Goal: Transaction & Acquisition: Purchase product/service

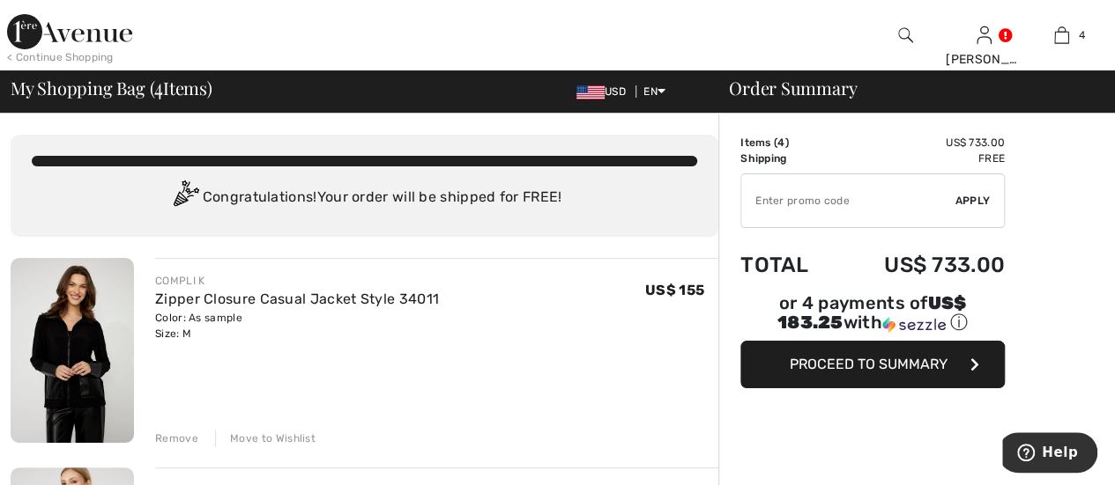
type input "EXTRA15"
type input "NEW15"
type input "EXTRA15"
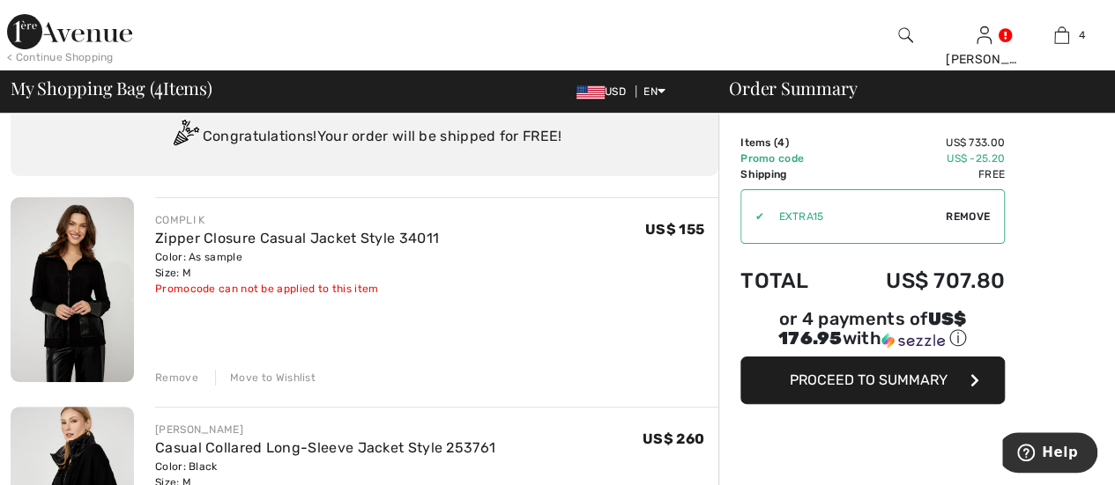
scroll to position [88, 0]
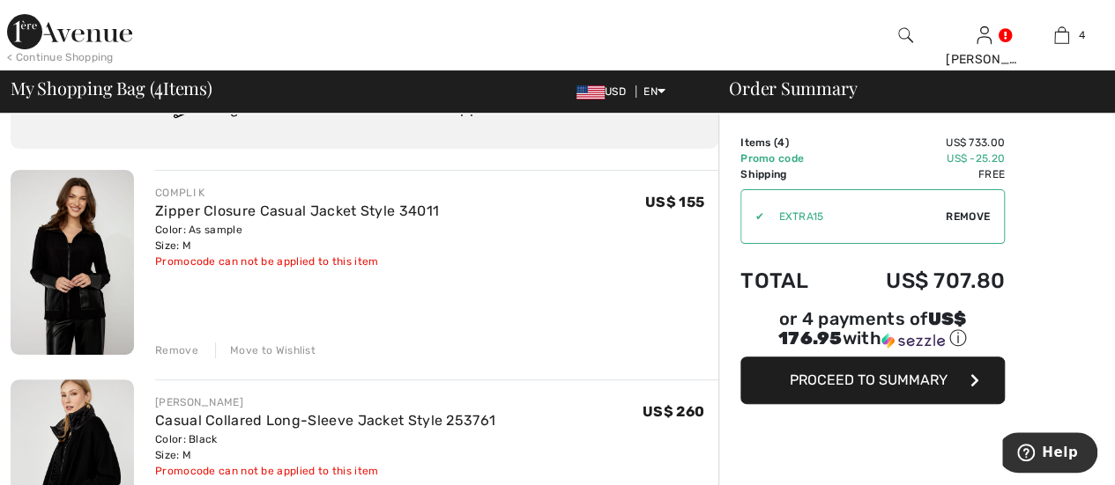
click at [91, 276] on img at bounding box center [72, 262] width 123 height 185
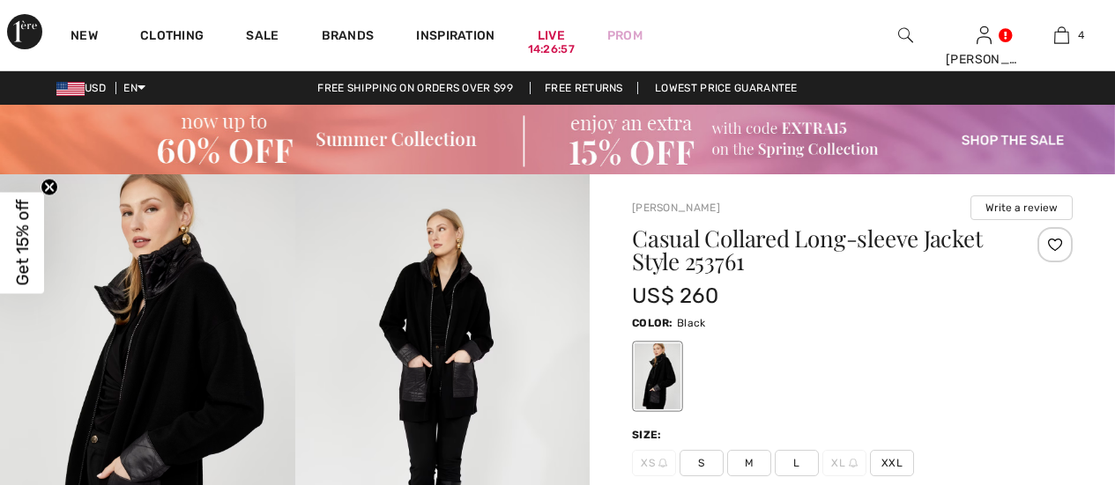
scroll to position [529, 0]
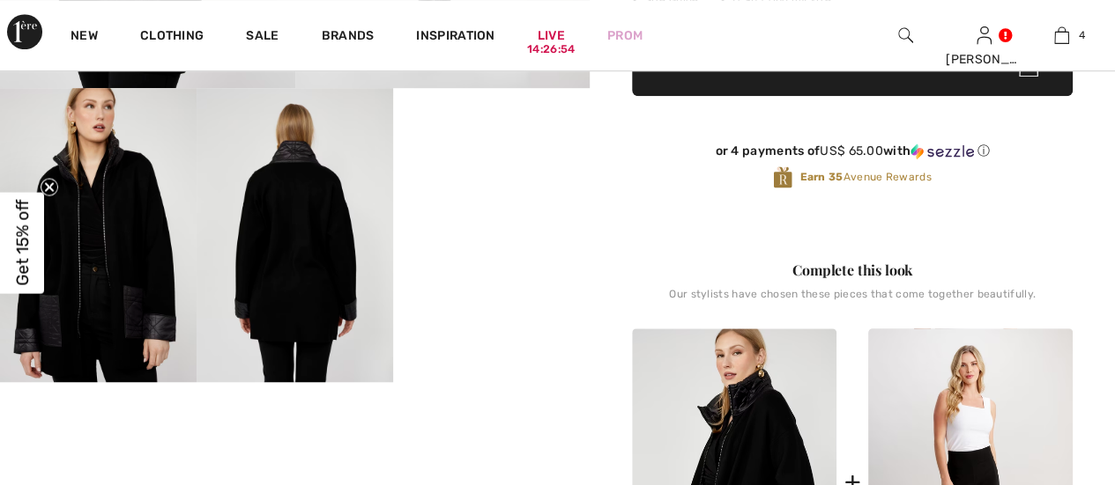
click at [502, 187] on video "Your browser does not support the video tag." at bounding box center [491, 137] width 196 height 99
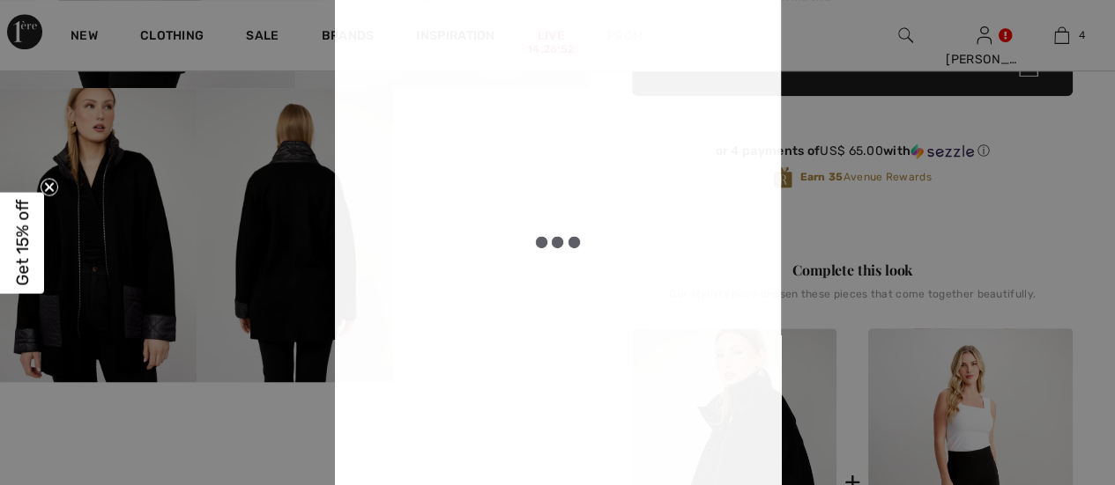
checkbox input "true"
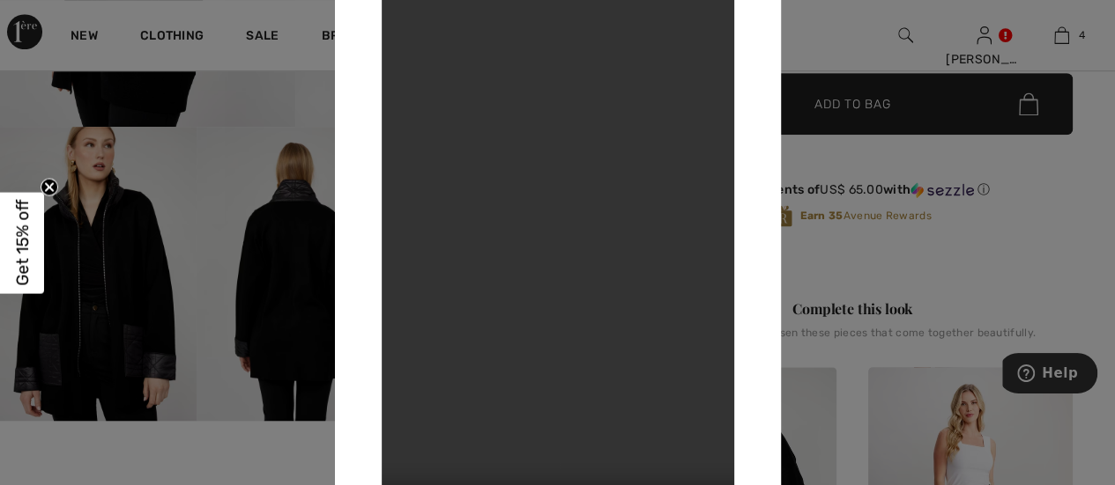
scroll to position [441, 0]
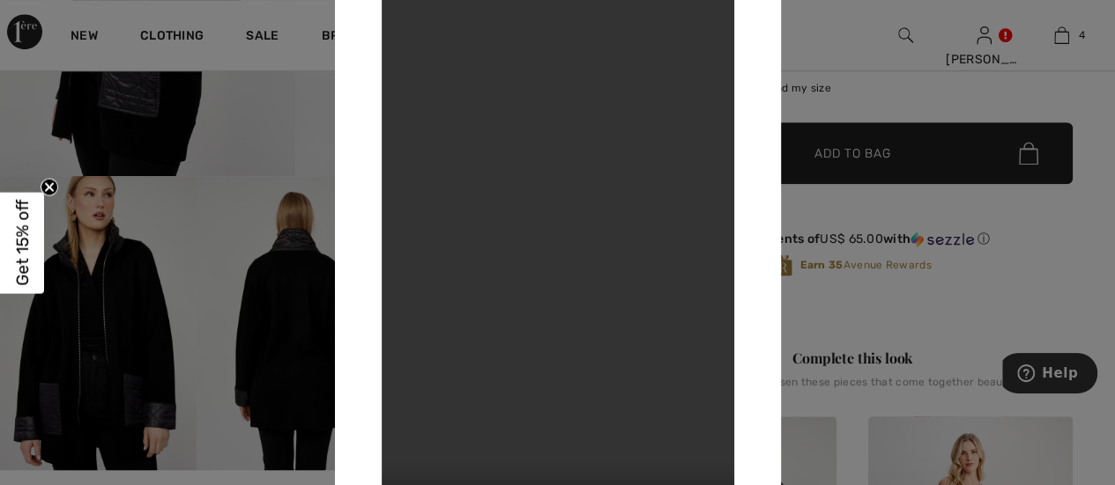
click at [870, 291] on div at bounding box center [557, 242] width 1115 height 485
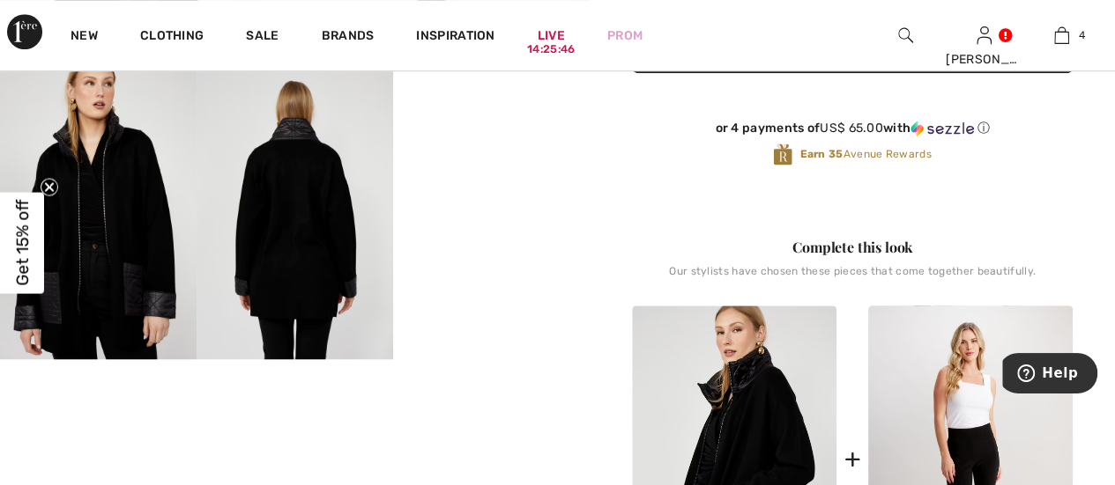
scroll to position [705, 0]
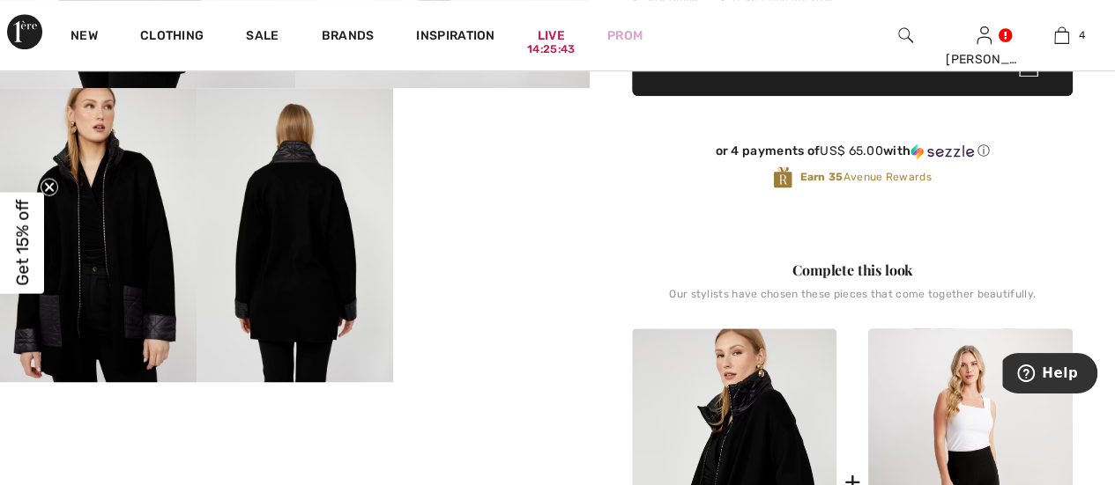
click at [330, 272] on img at bounding box center [294, 235] width 196 height 295
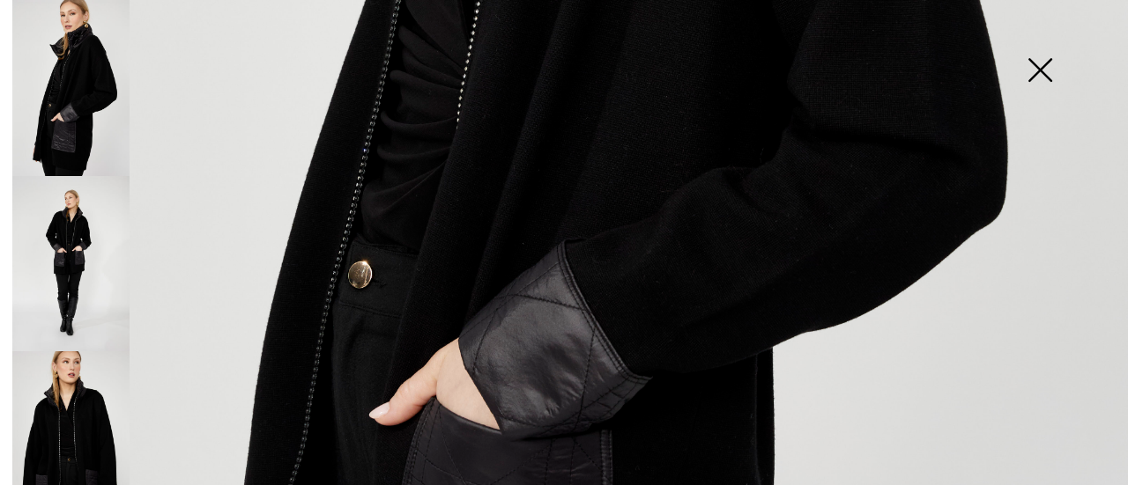
scroll to position [881, 0]
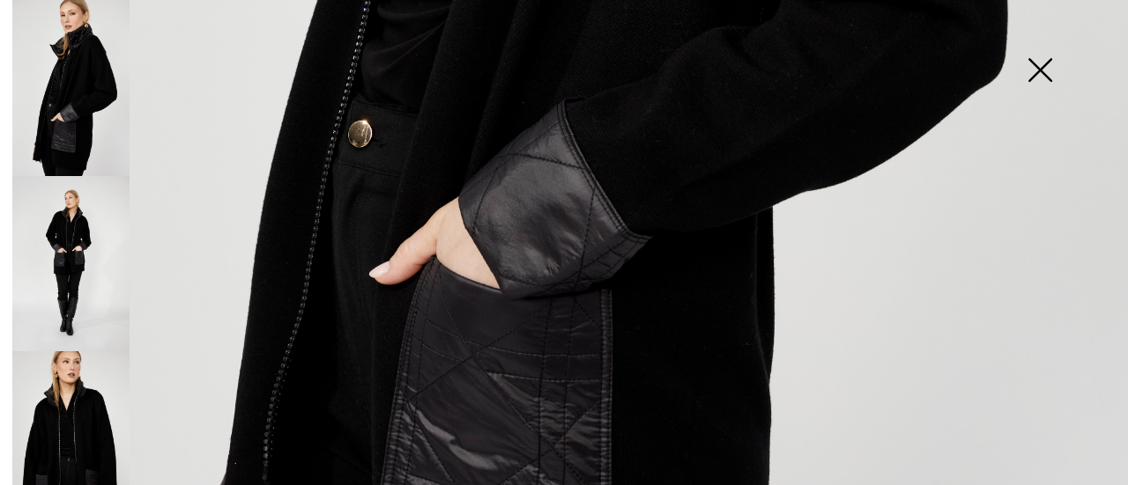
click at [78, 270] on img at bounding box center [70, 264] width 117 height 176
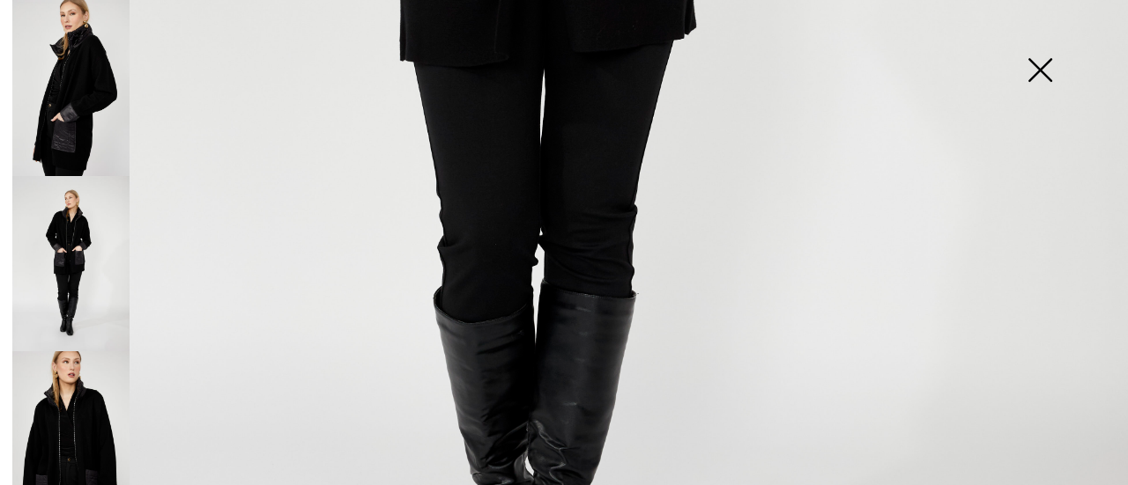
click at [1039, 64] on img at bounding box center [1040, 71] width 88 height 91
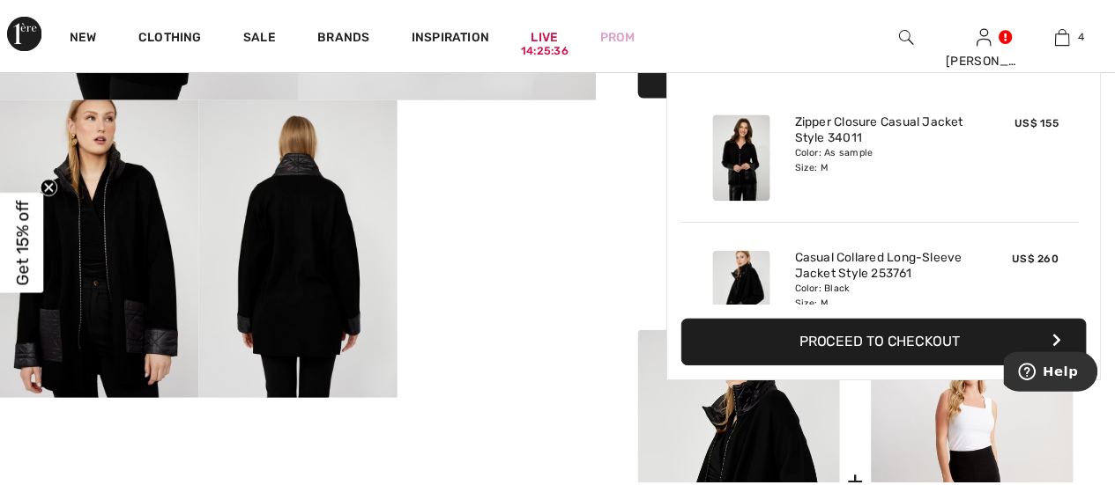
scroll to position [529, 0]
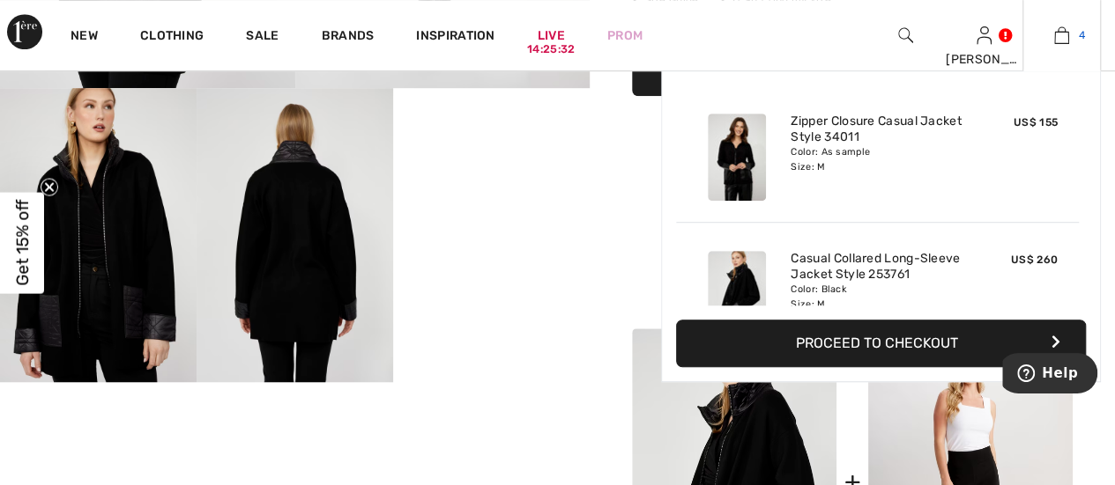
click at [1070, 38] on link "4" at bounding box center [1061, 35] width 77 height 21
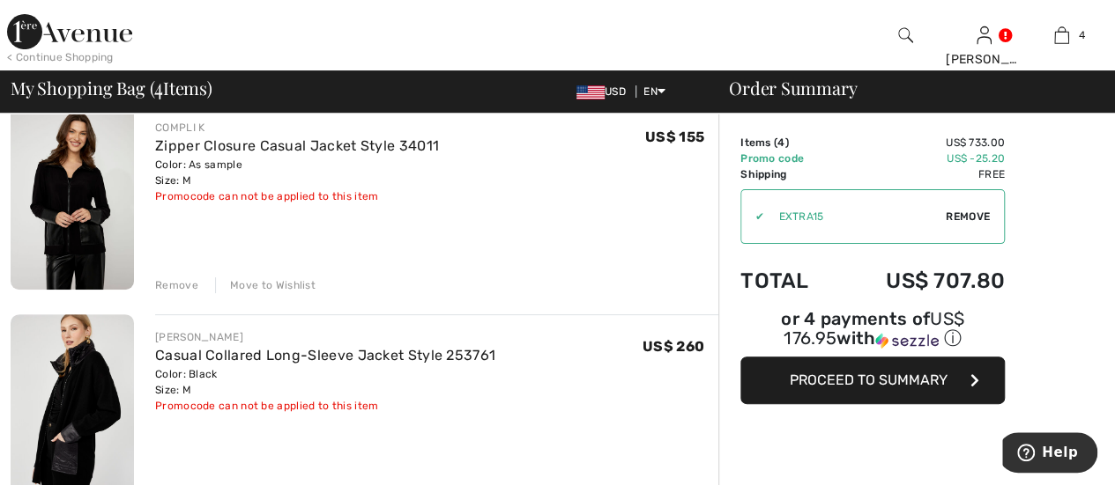
scroll to position [176, 0]
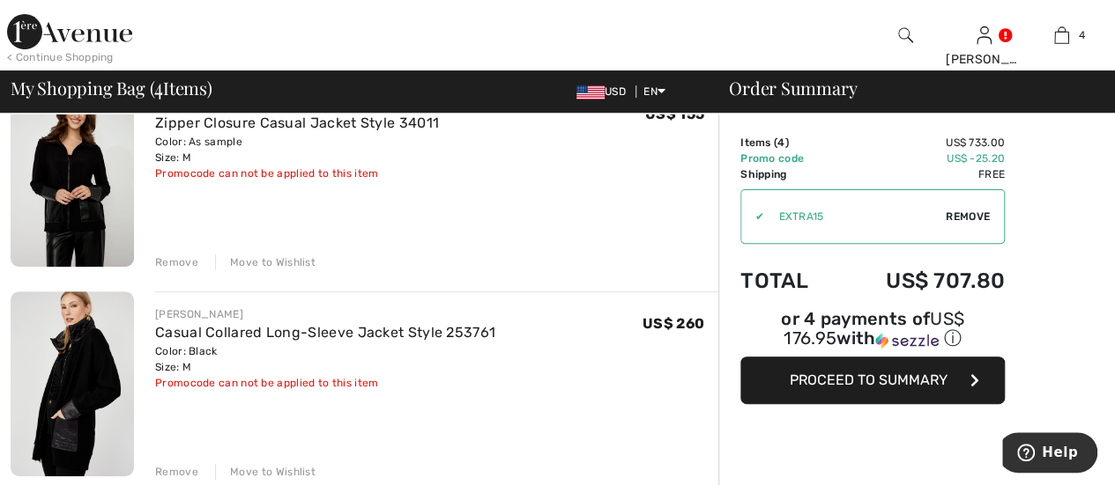
click at [181, 257] on div "Remove" at bounding box center [176, 263] width 43 height 16
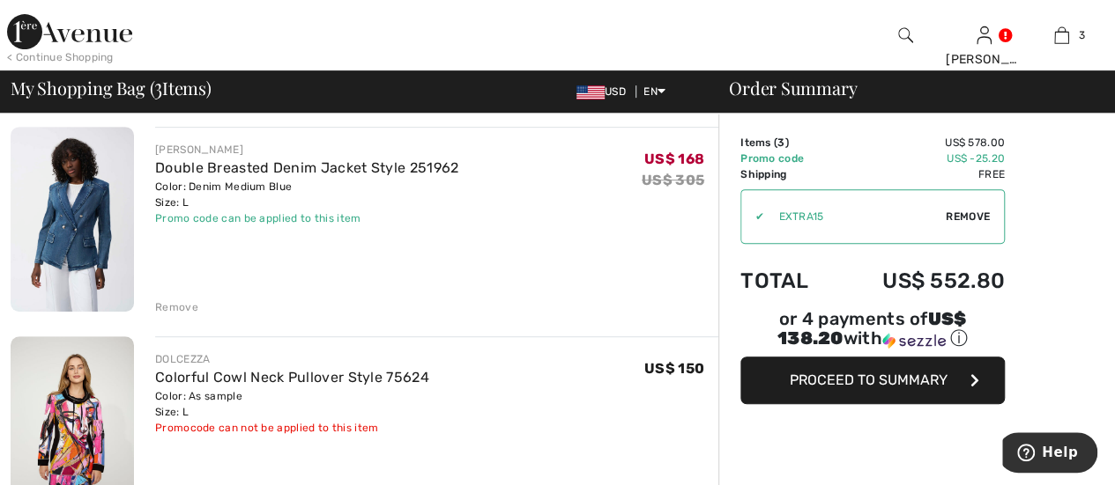
scroll to position [418, 0]
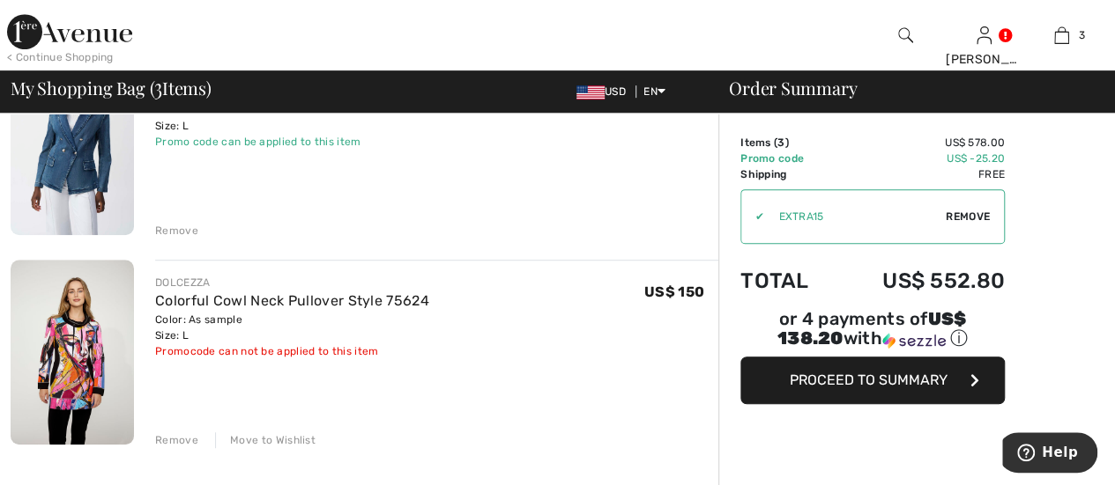
click at [183, 232] on div "Remove" at bounding box center [176, 231] width 43 height 16
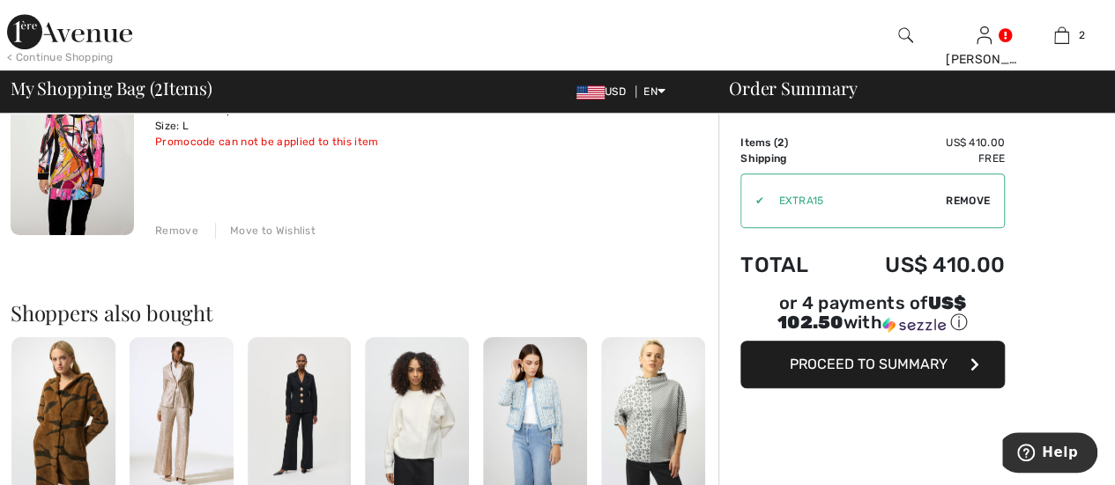
scroll to position [397, 0]
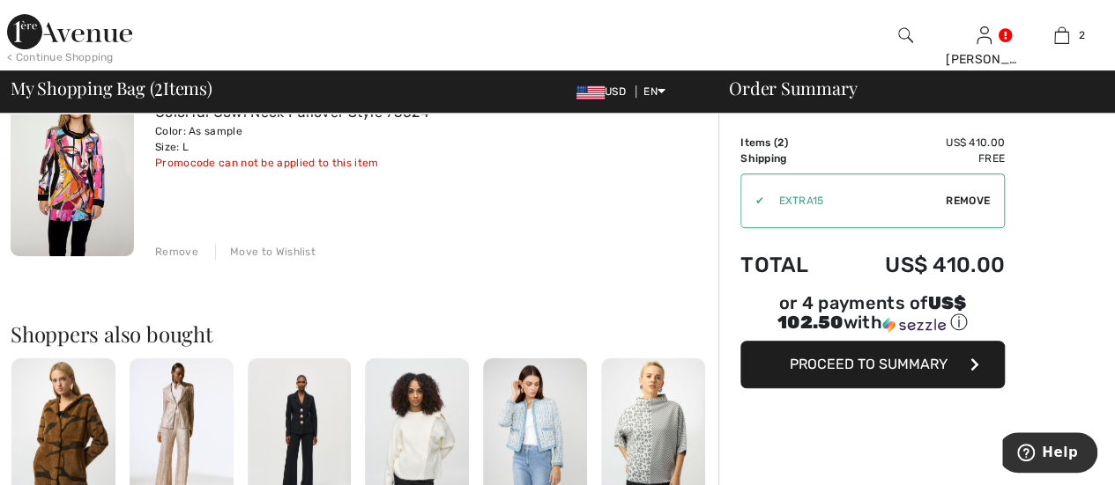
click at [62, 232] on img at bounding box center [72, 163] width 123 height 185
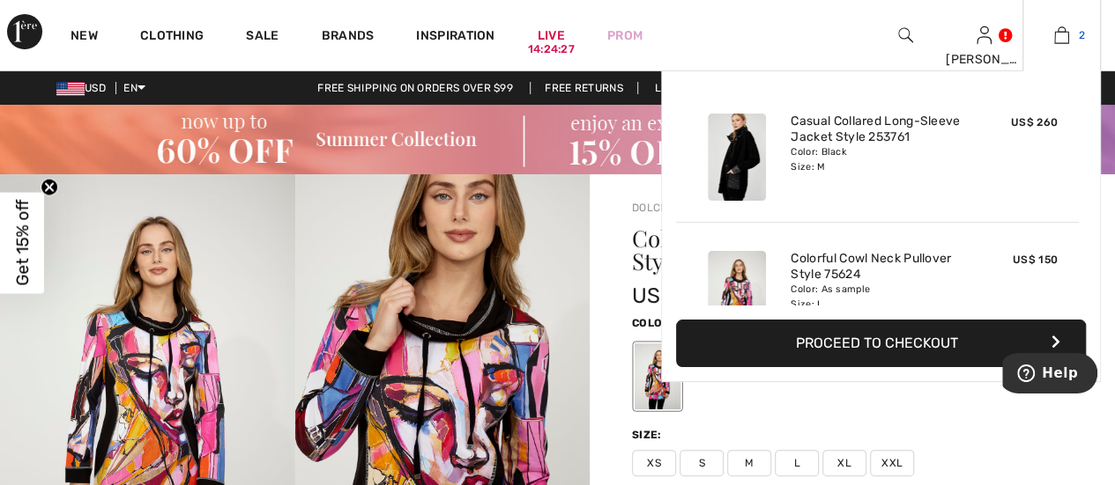
click at [1059, 37] on img at bounding box center [1061, 35] width 15 height 21
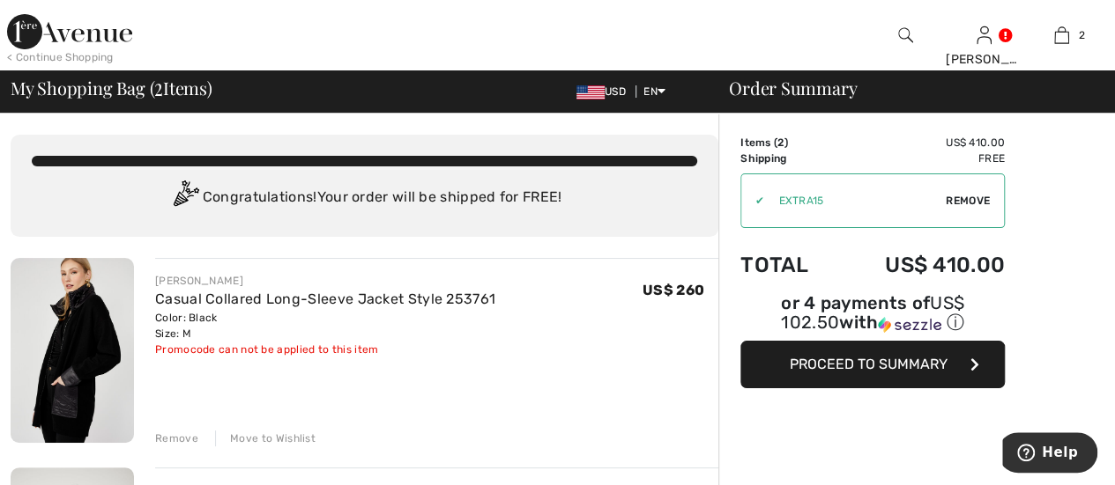
scroll to position [529, 0]
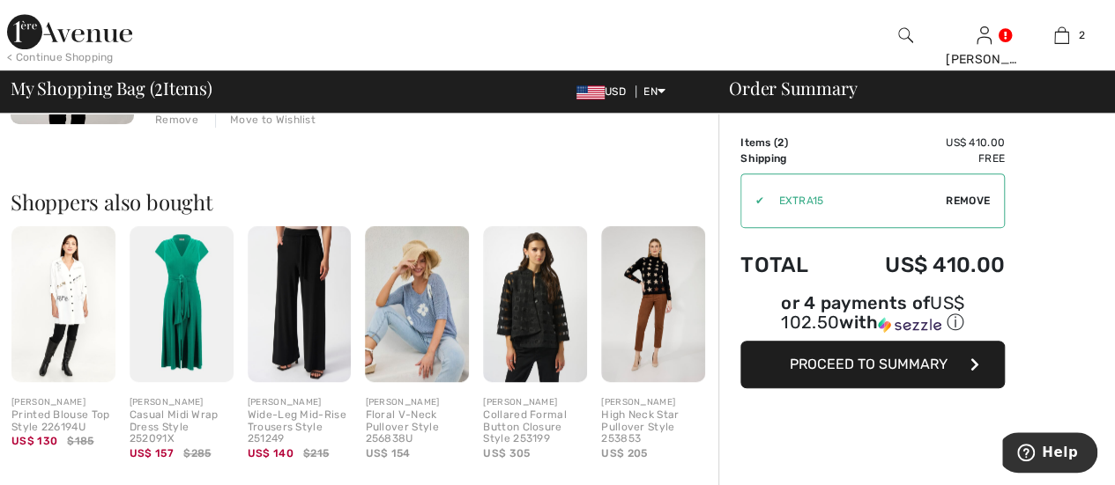
checkbox input "true"
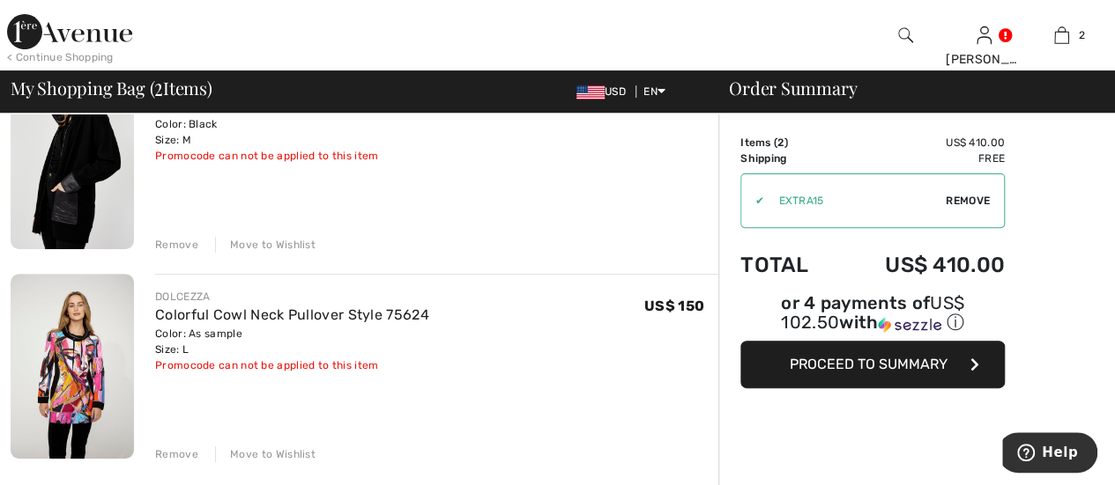
scroll to position [176, 0]
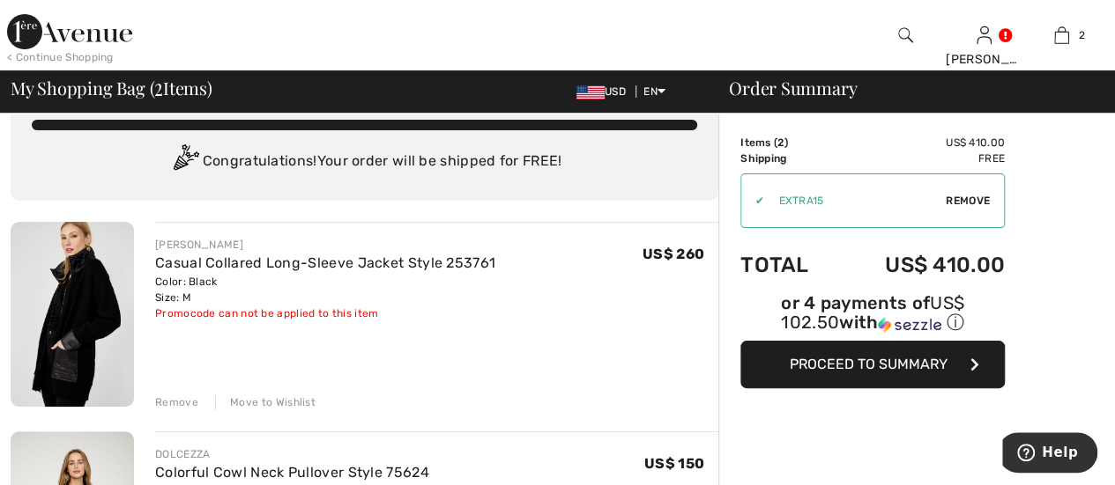
scroll to position [0, 0]
